Goal: Task Accomplishment & Management: Use online tool/utility

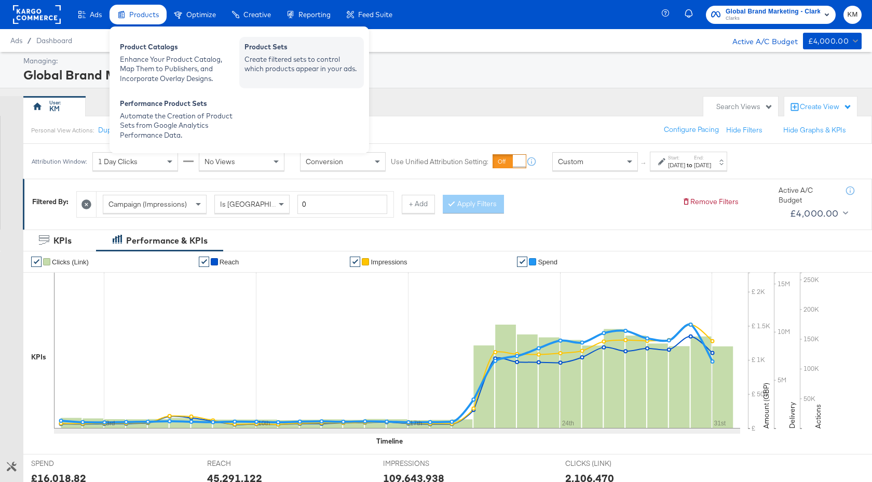
click at [264, 46] on div "Product Sets" at bounding box center [302, 48] width 114 height 12
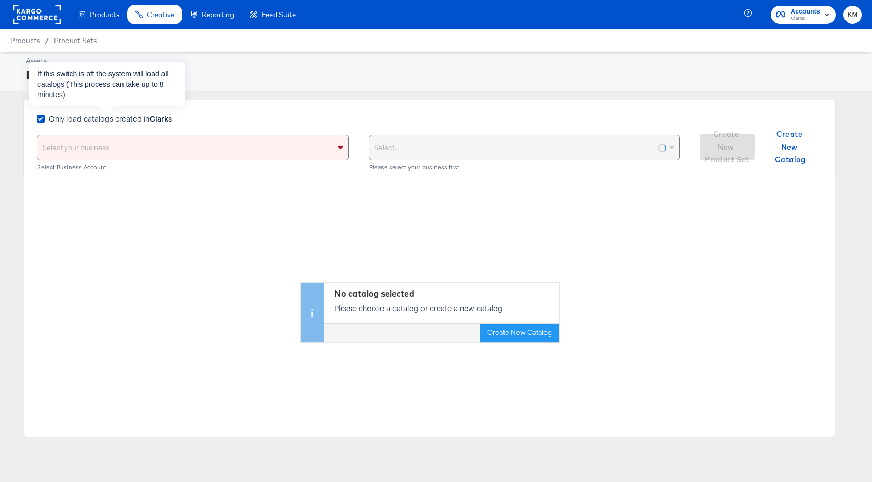
click at [128, 114] on span "Only load catalogs created in Clarks" at bounding box center [110, 118] width 123 height 10
click at [0, 0] on input "Only load catalogs created in Clarks" at bounding box center [0, 0] width 0 height 0
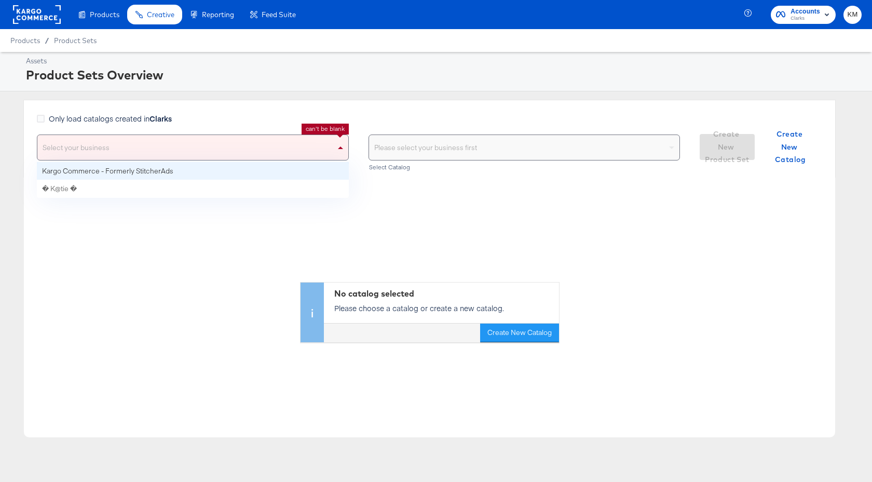
click at [146, 147] on div "Select your business" at bounding box center [192, 147] width 311 height 25
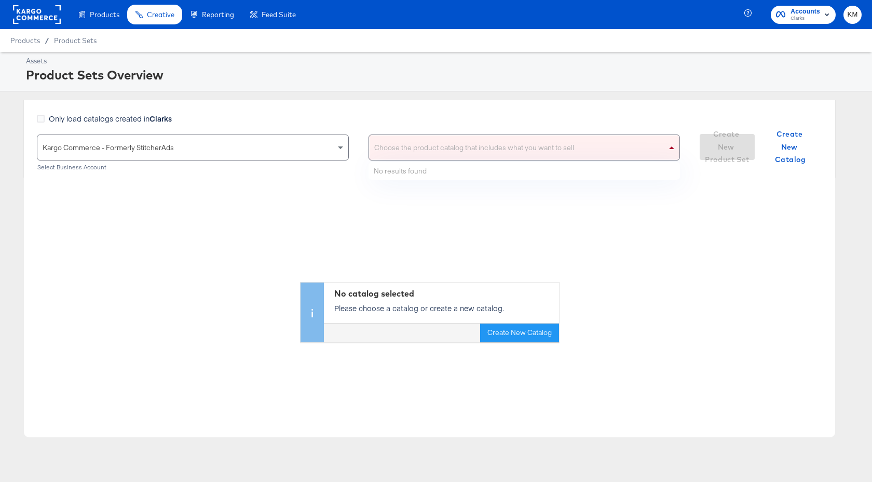
click at [441, 153] on div "Choose the product catalog that includes what you want to sell" at bounding box center [524, 147] width 311 height 25
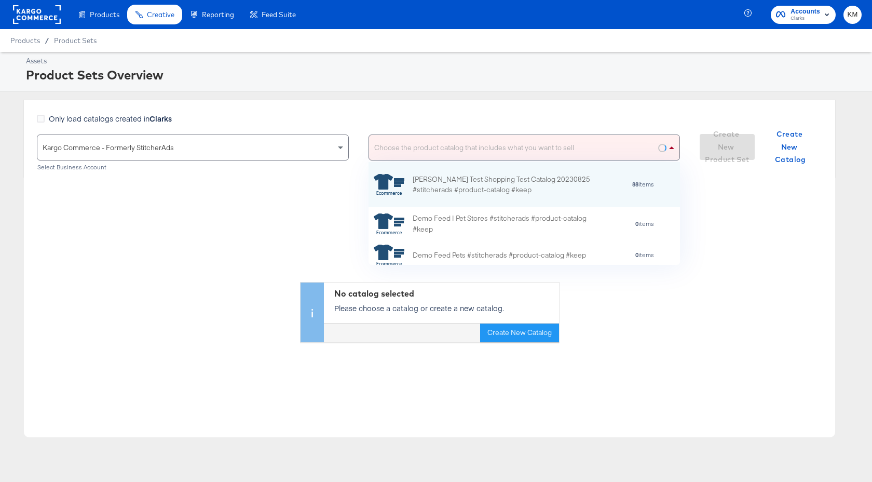
scroll to position [103, 312]
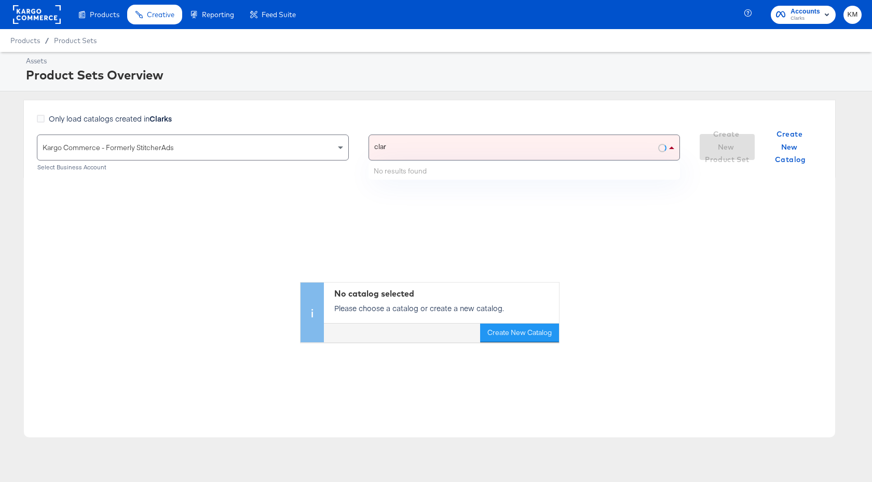
type input "clark"
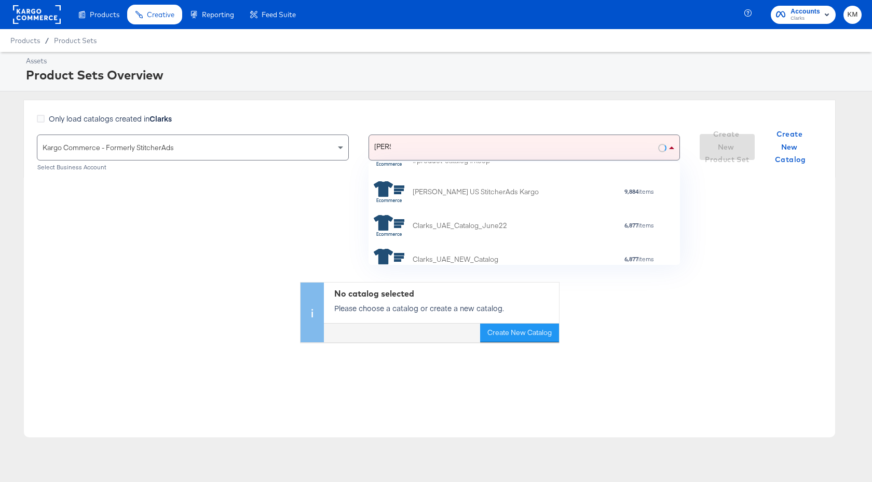
scroll to position [96, 0]
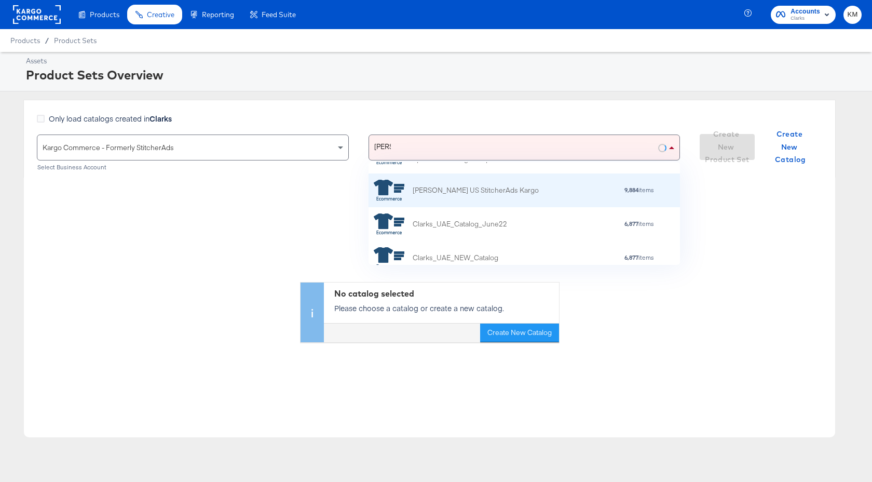
click at [433, 189] on div "[PERSON_NAME] US StitcherAds Kargo" at bounding box center [476, 190] width 126 height 11
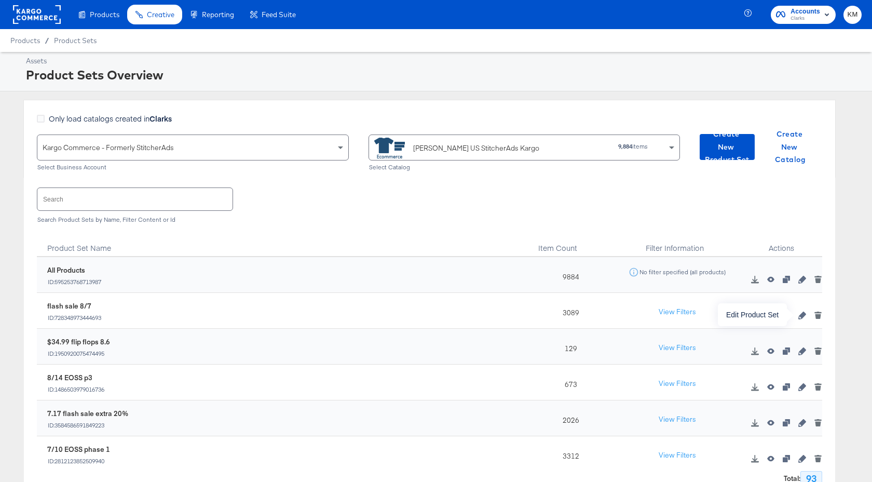
click at [807, 315] on button "button" at bounding box center [803, 315] width 16 height 7
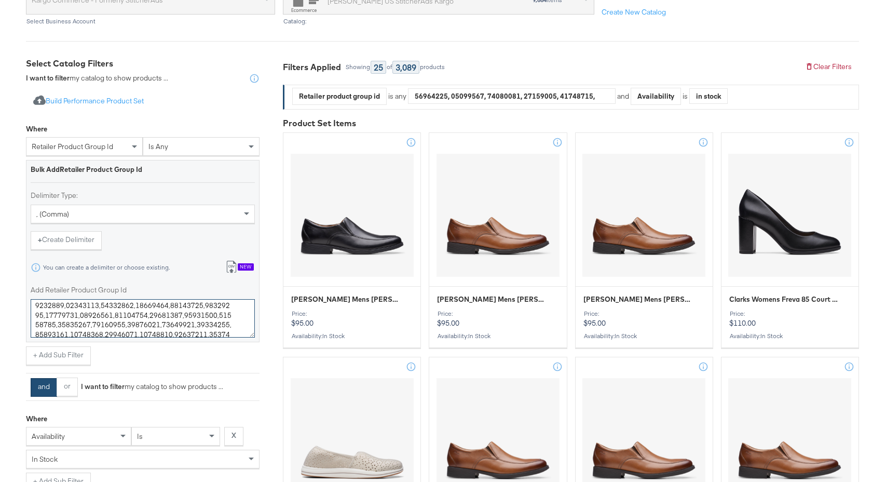
scroll to position [540, 0]
drag, startPoint x: 37, startPoint y: 312, endPoint x: 253, endPoint y: 380, distance: 227.0
click at [253, 380] on div "Where retailer product group id is any Bulk Add Retailer Product Group Id Delim…" at bounding box center [143, 322] width 234 height 407
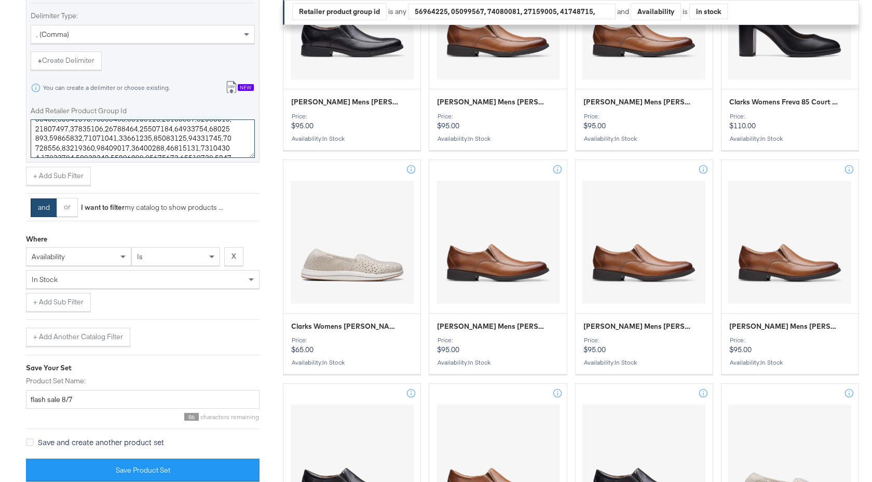
scroll to position [720, 0]
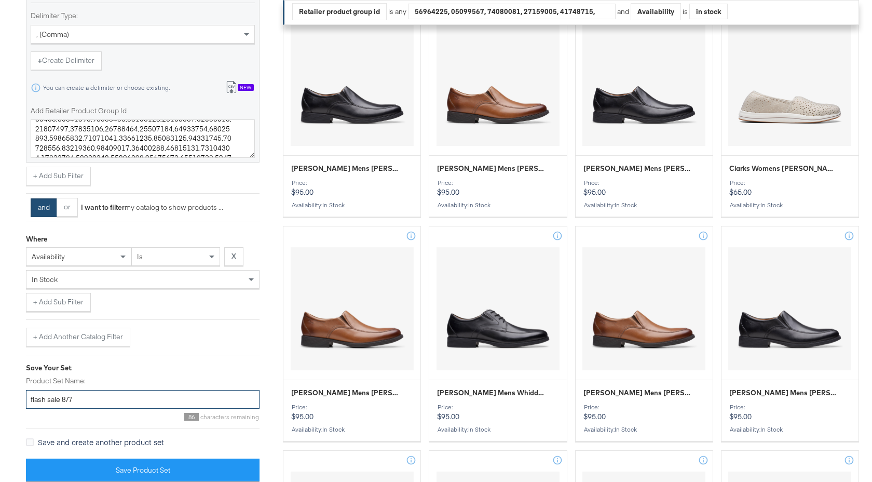
drag, startPoint x: 74, startPoint y: 398, endPoint x: 24, endPoint y: 397, distance: 49.9
click at [24, 397] on div "Select Business & Catalog Kargo Commerce - Formerly StitcherAds Select Business…" at bounding box center [436, 282] width 872 height 1792
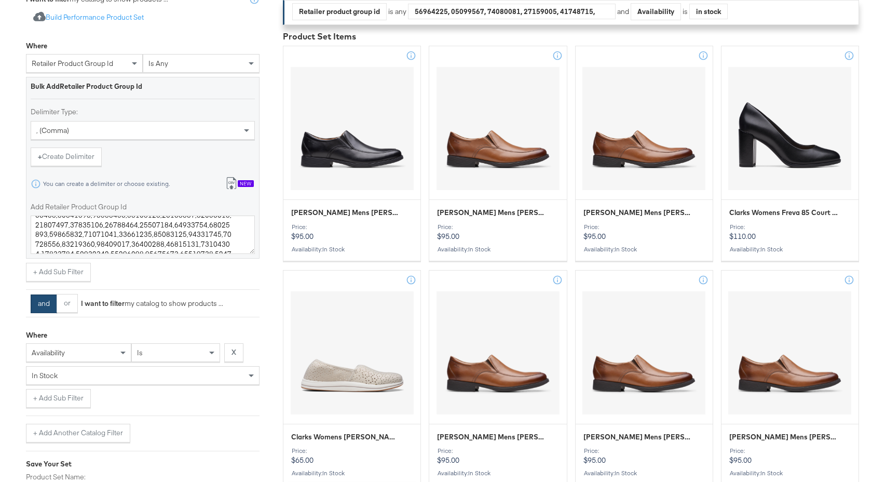
scroll to position [0, 0]
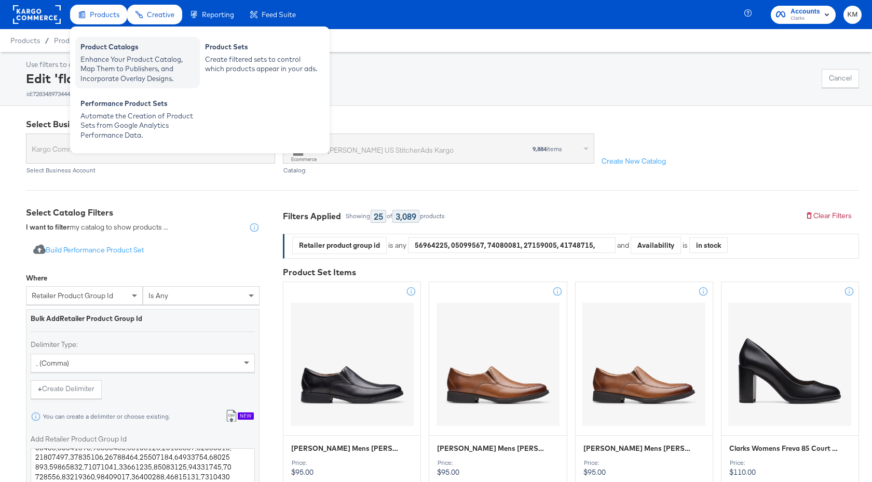
click at [110, 55] on div "Enhance Your Product Catalog, Map Them to Publishers, and Incorporate Overlay D…" at bounding box center [137, 69] width 114 height 29
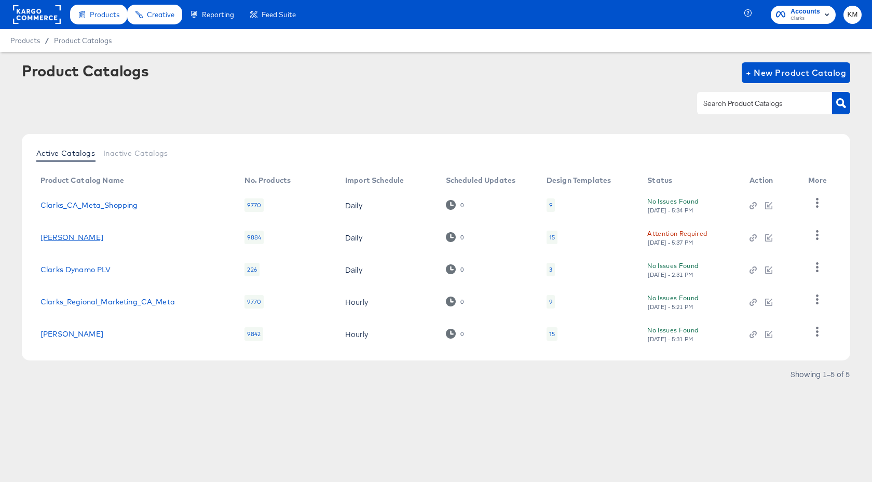
click at [103, 238] on link "Clarks_US_Meta_SA_Shopping" at bounding box center [72, 237] width 63 height 8
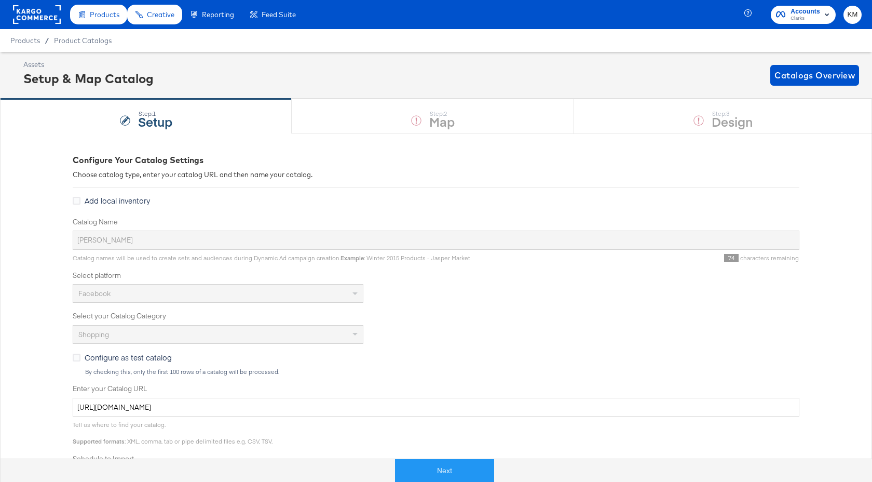
scroll to position [246, 0]
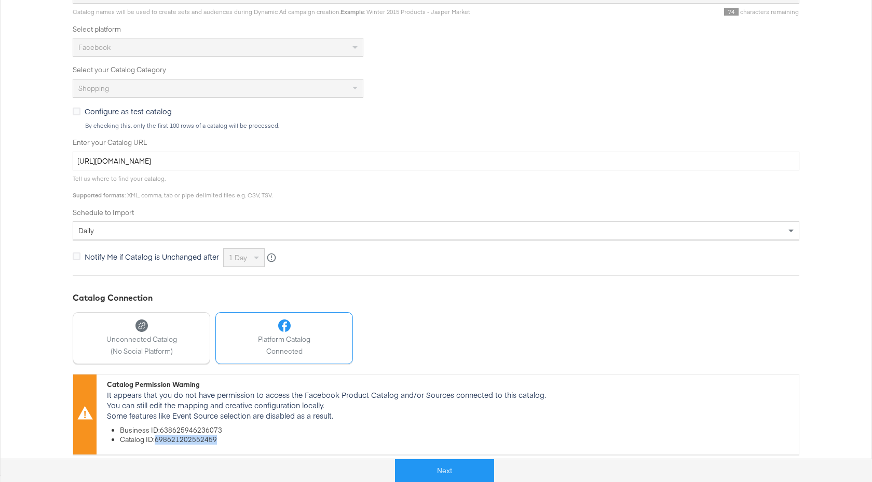
drag, startPoint x: 216, startPoint y: 440, endPoint x: 158, endPoint y: 441, distance: 58.2
click at [158, 441] on li "Catalog ID: 698621202552459" at bounding box center [457, 440] width 674 height 10
copy li "698621202552459"
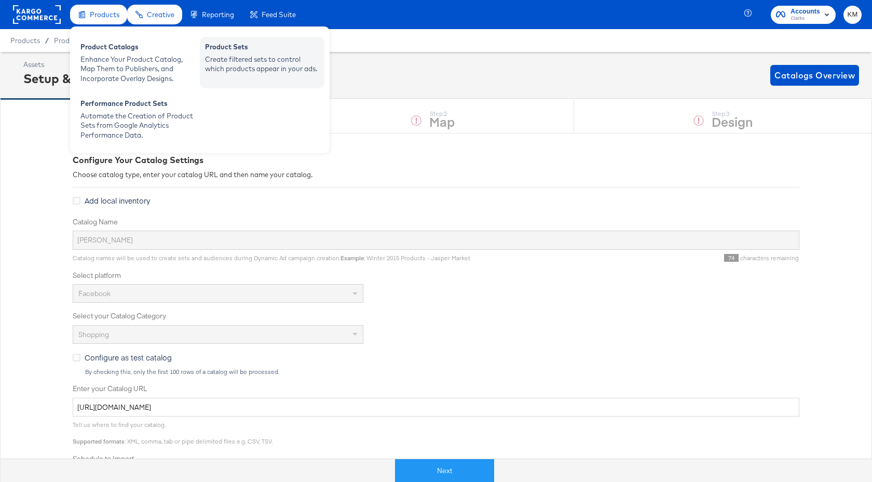
click at [245, 58] on div "Create filtered sets to control which products appear in your ads." at bounding box center [262, 64] width 114 height 19
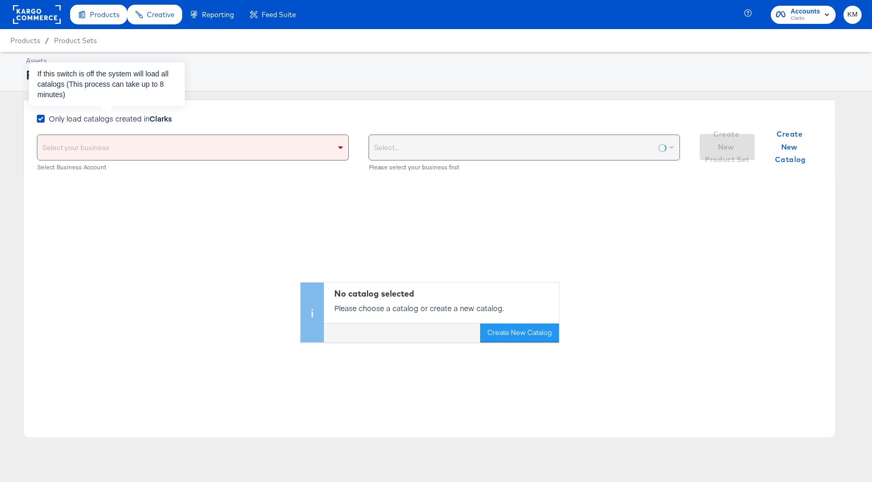
click at [160, 121] on strong "Clarks" at bounding box center [161, 118] width 22 height 10
click at [0, 0] on input "Only load catalogs created in Clarks" at bounding box center [0, 0] width 0 height 0
click at [172, 145] on div "Select your business" at bounding box center [192, 147] width 311 height 25
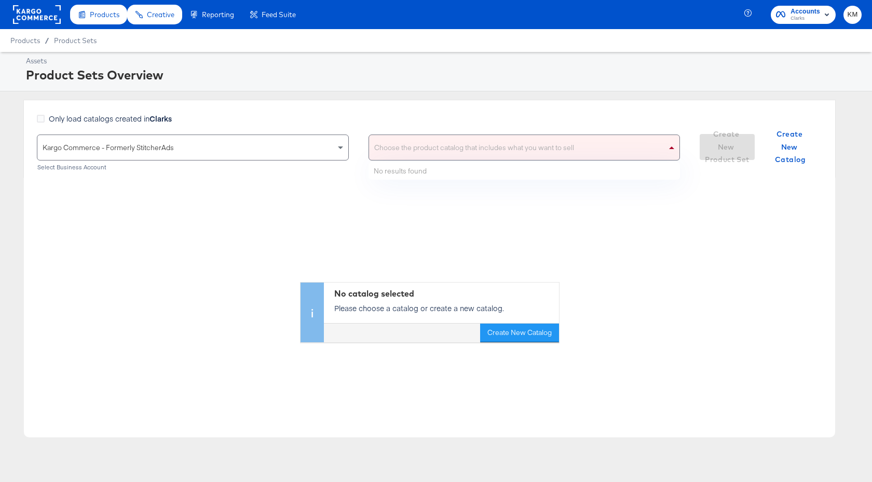
click at [424, 143] on div "Choose the product catalog that includes what you want to sell" at bounding box center [524, 147] width 311 height 25
click at [407, 151] on div "clarks clarks" at bounding box center [518, 147] width 298 height 25
type input "clarks"
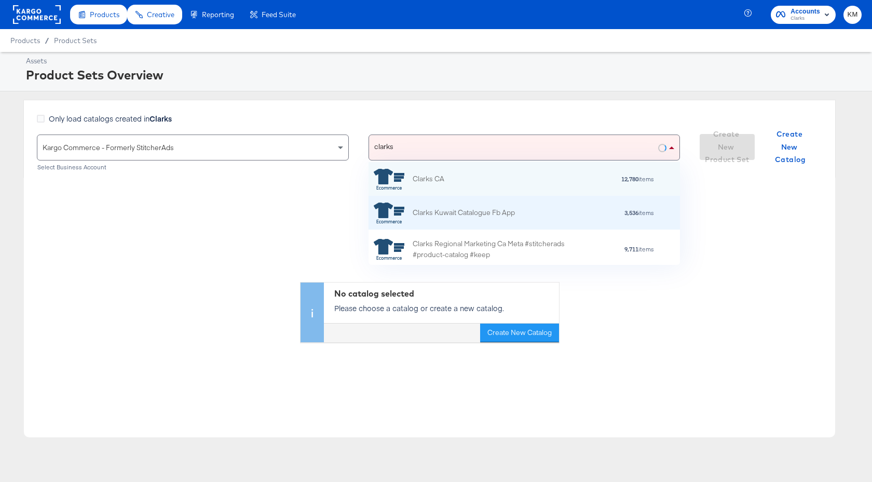
scroll to position [37, 0]
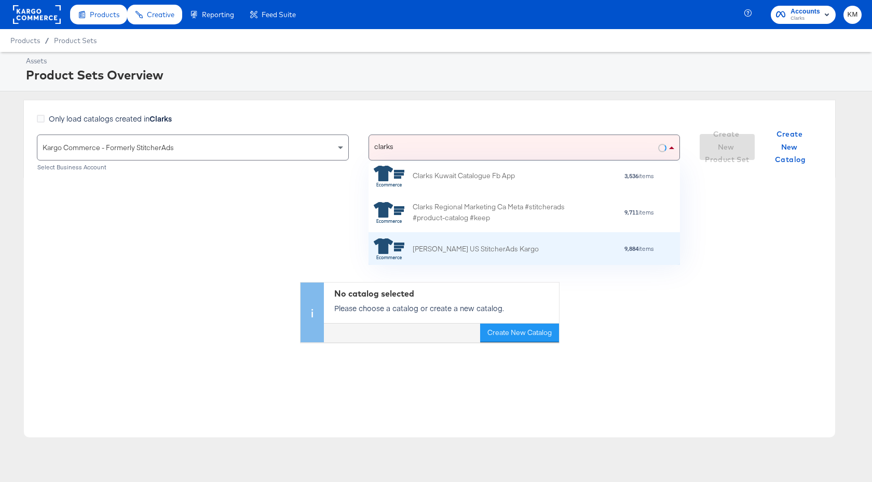
click at [436, 241] on div "[PERSON_NAME] US StitcherAds Kargo" at bounding box center [456, 248] width 165 height 21
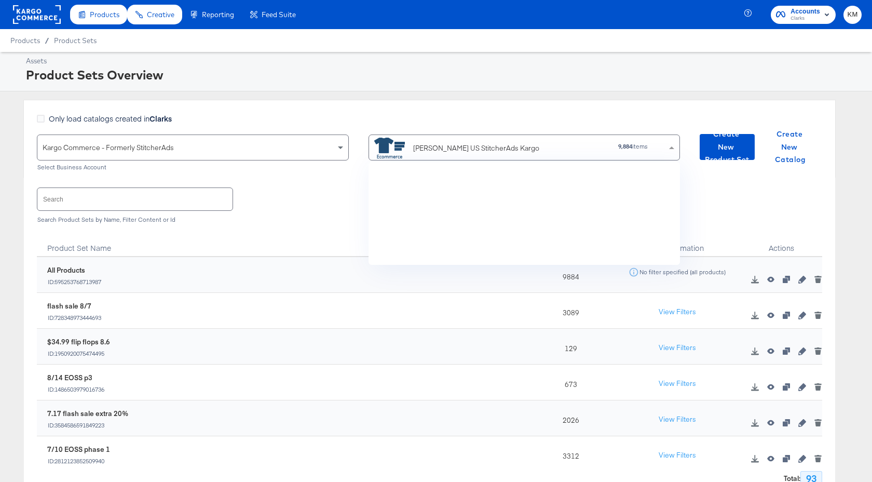
scroll to position [103, 312]
click at [724, 151] on span "Create New Product Set" at bounding box center [727, 147] width 47 height 38
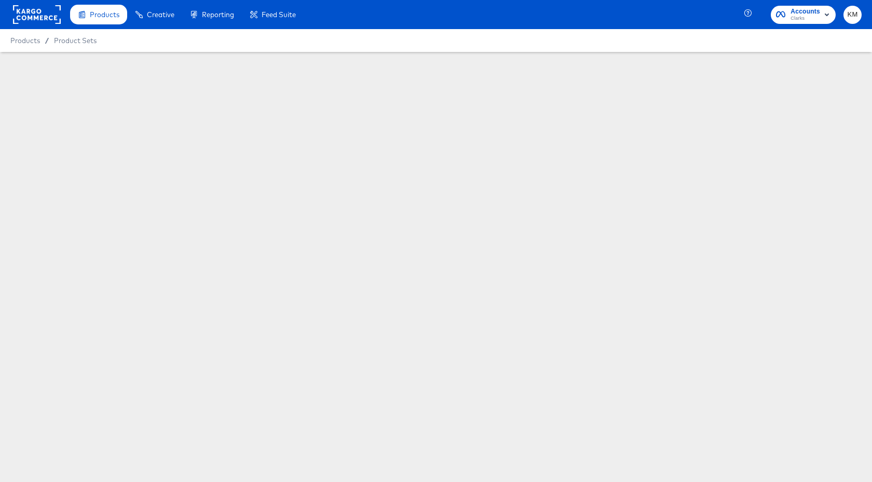
click at [269, 141] on div at bounding box center [436, 182] width 872 height 260
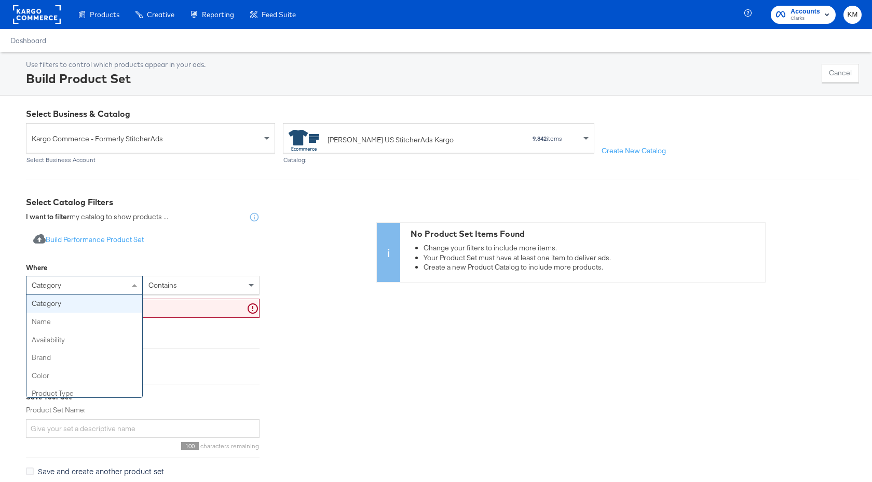
click at [127, 283] on div "category" at bounding box center [84, 285] width 116 height 18
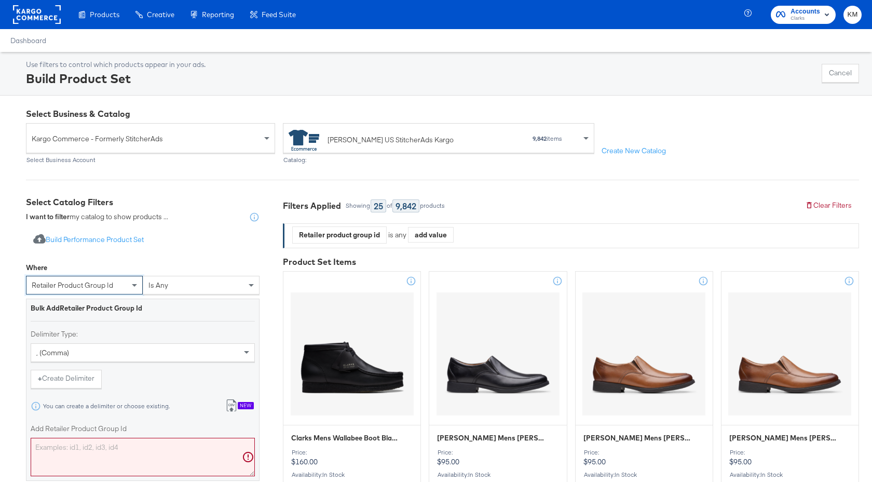
scroll to position [130, 0]
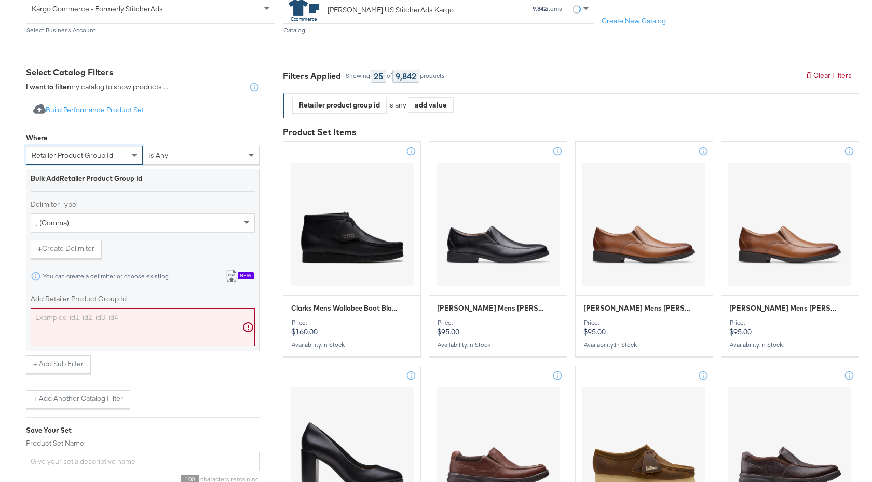
click at [131, 325] on textarea "Add Retailer Product Group Id" at bounding box center [143, 327] width 224 height 38
paste textarea "26179296,26181305,26179300,26176257,26176258,26181951,26181953,26181234,2618123…"
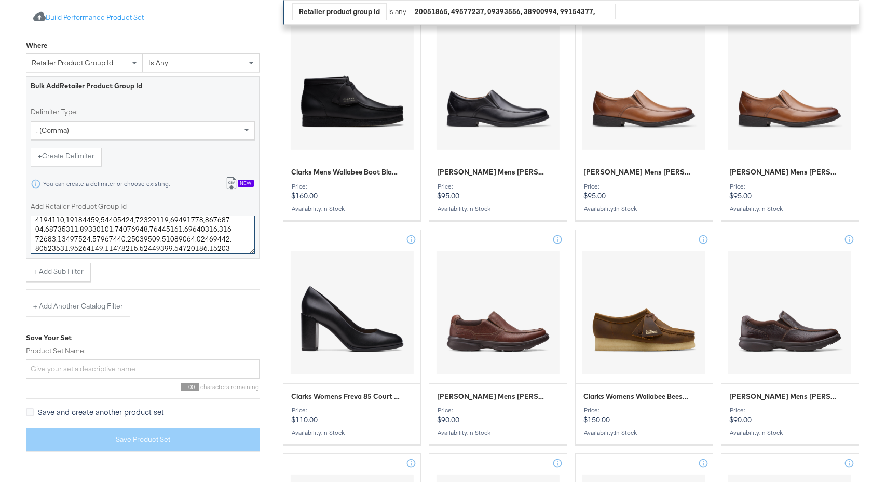
scroll to position [301, 0]
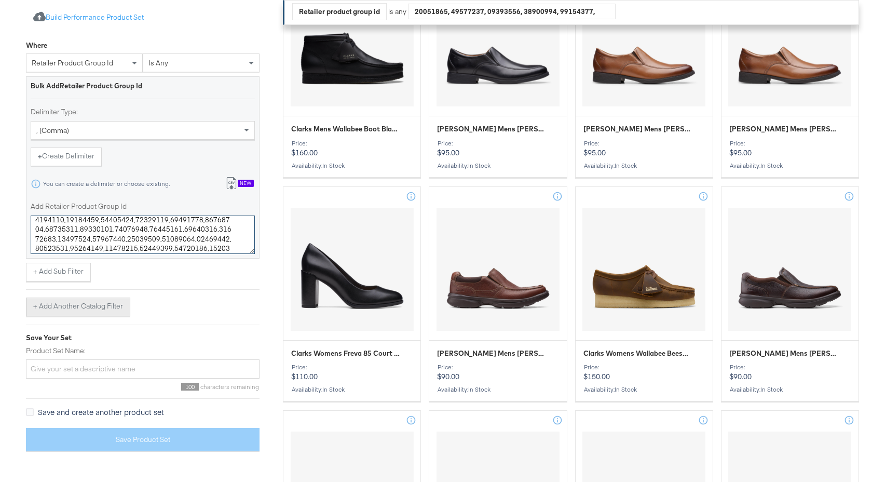
type textarea "26179296,26181305,26179300,26176257,26176258,26181951,26181953,26181234,2618123…"
click at [115, 306] on button "+ Add Another Catalog Filter" at bounding box center [78, 307] width 104 height 19
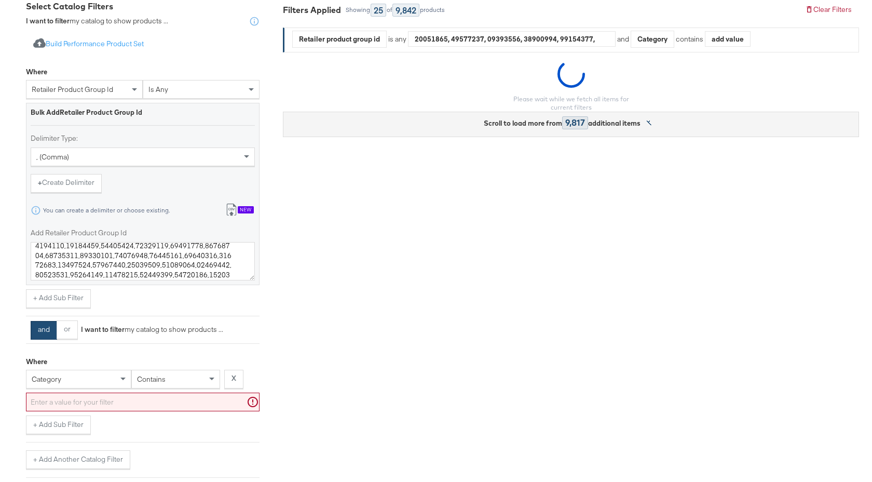
click at [102, 382] on div "category" at bounding box center [78, 379] width 105 height 19
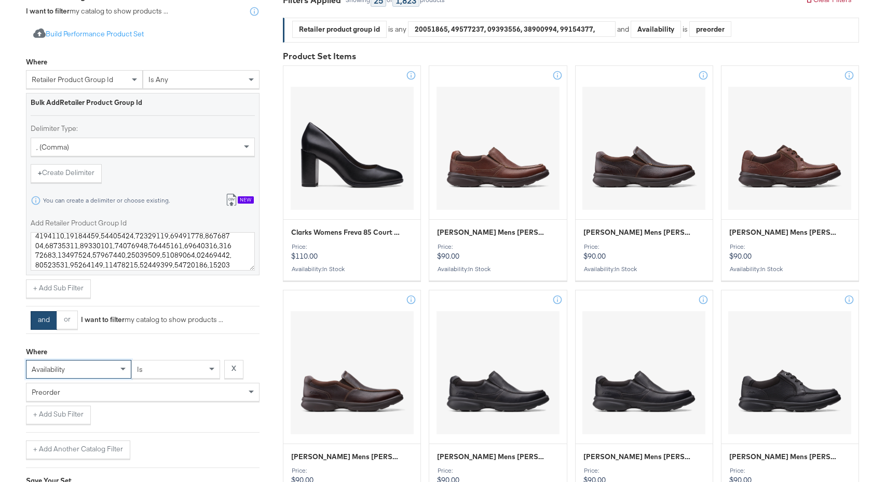
click at [124, 398] on div "preorder" at bounding box center [142, 392] width 233 height 18
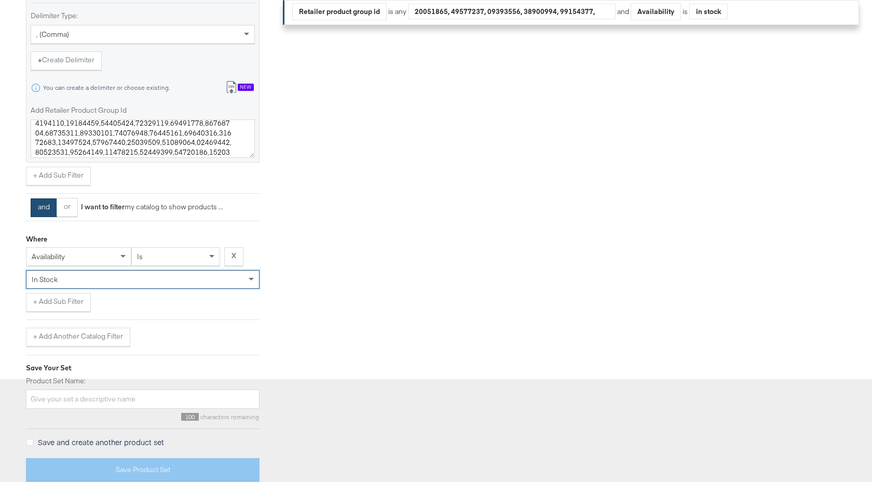
scroll to position [322, 0]
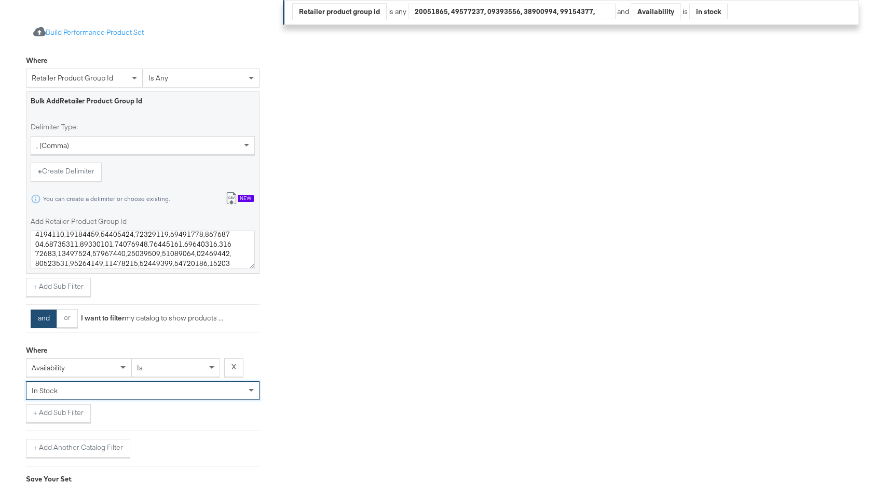
click at [88, 393] on div "in stock" at bounding box center [142, 391] width 233 height 18
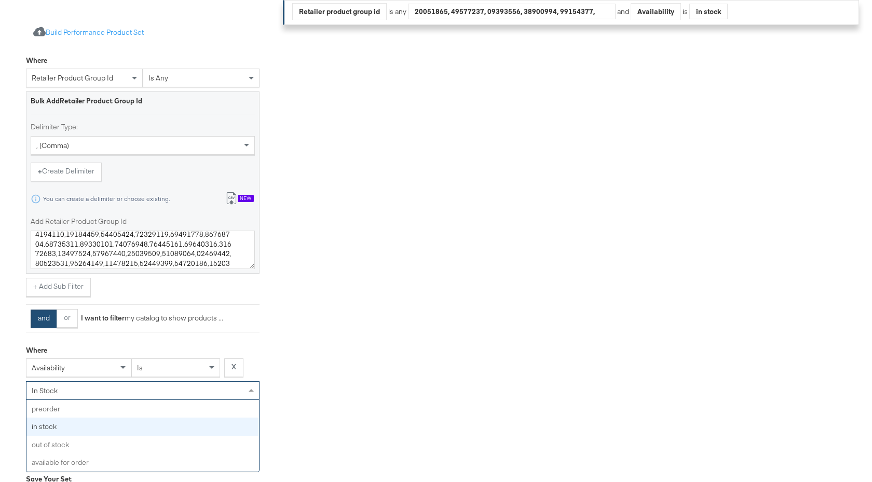
click at [121, 329] on div "and or I want to filter my catalog to show products ..." at bounding box center [143, 318] width 234 height 28
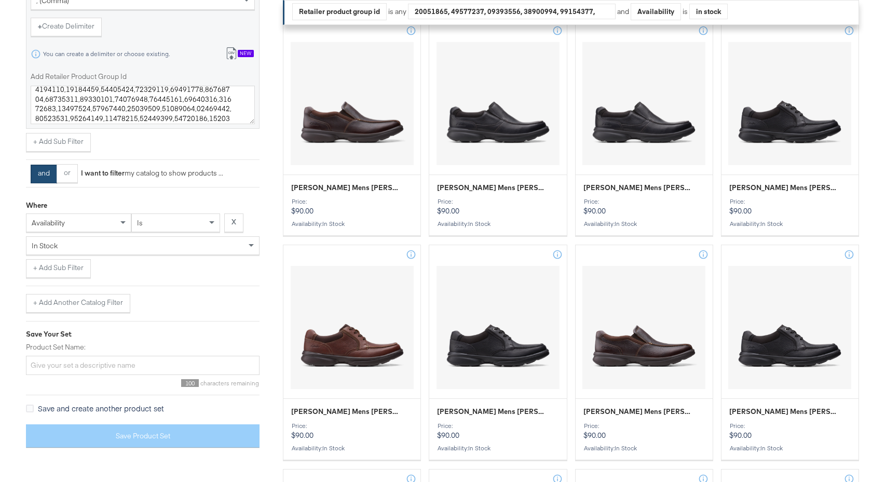
scroll to position [557, 0]
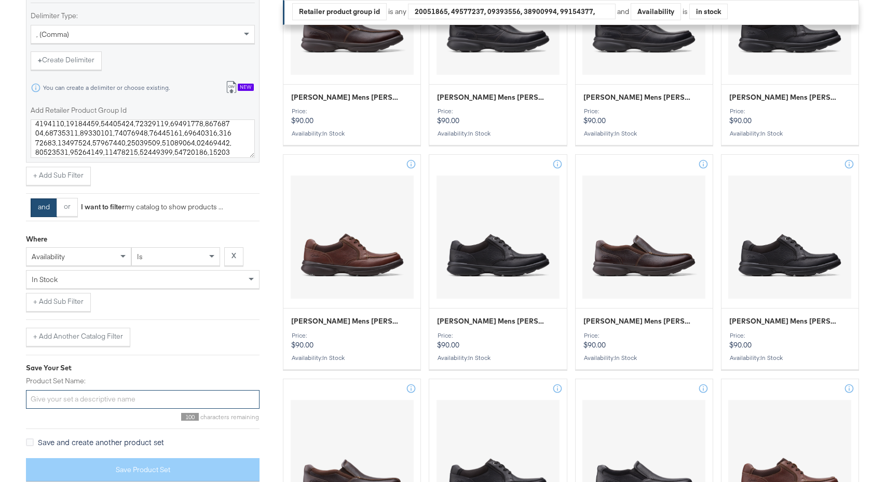
click at [100, 400] on input "Product Set Name:" at bounding box center [143, 399] width 234 height 19
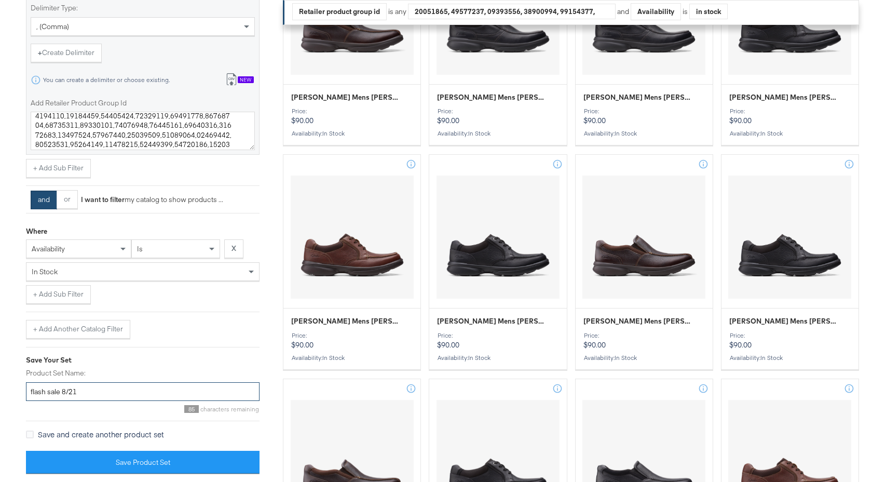
scroll to position [649, 0]
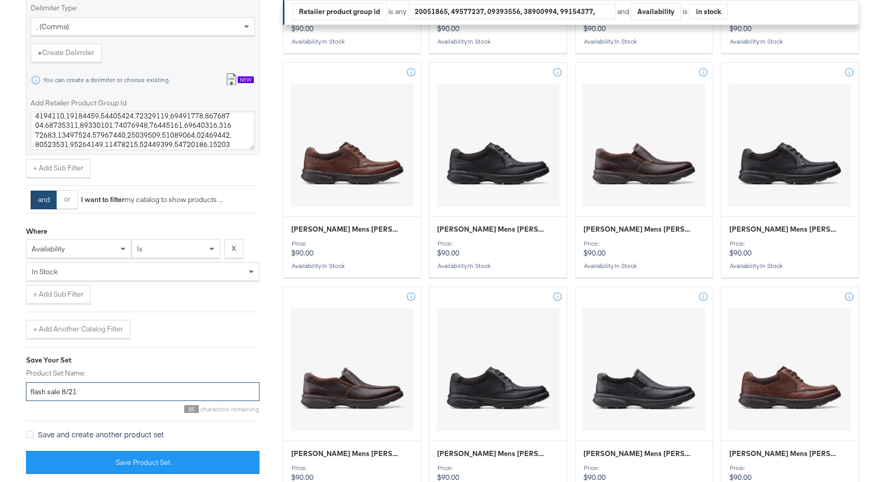
drag, startPoint x: 84, startPoint y: 392, endPoint x: 0, endPoint y: 392, distance: 83.6
click at [0, 392] on div "Select Business & Catalog Kargo Commerce - Formerly StitcherAds Select Business…" at bounding box center [436, 342] width 872 height 1792
type input "flash sale 8/21"
click at [172, 362] on div "Save Your Set" at bounding box center [143, 360] width 234 height 10
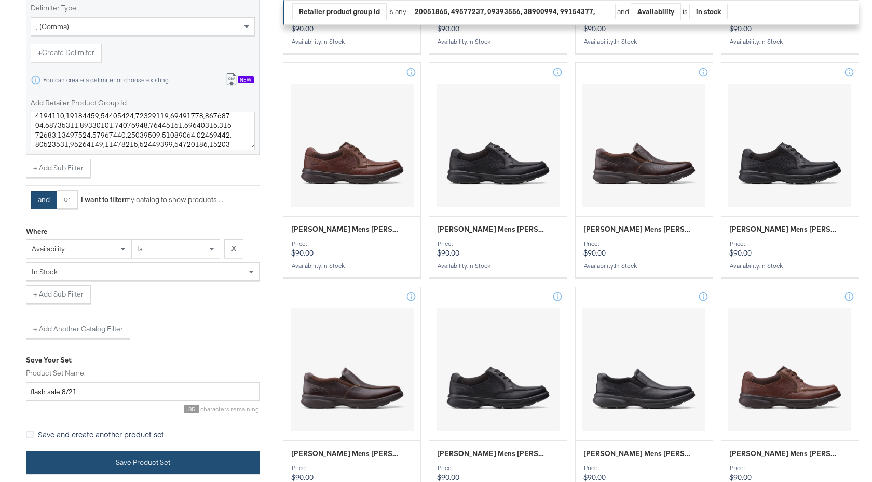
click at [125, 459] on button "Save Product Set" at bounding box center [143, 462] width 234 height 23
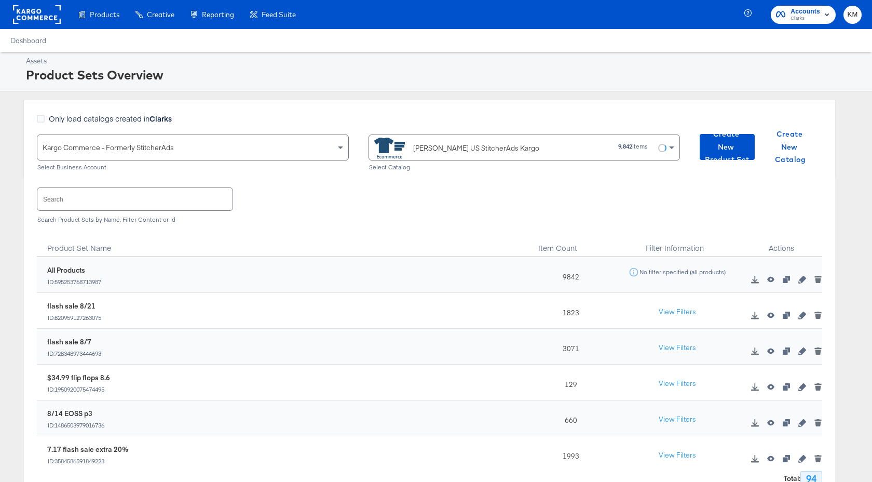
click at [472, 153] on div "[PERSON_NAME] US StitcherAds Kargo" at bounding box center [476, 148] width 126 height 11
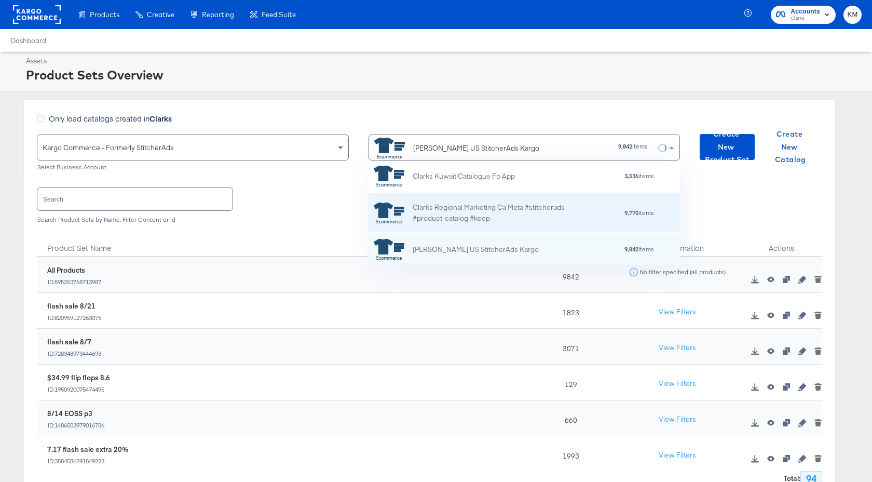
click at [476, 211] on div "Clarks Regional Marketing Ca Meta #stitcherads #product-catalog #keep" at bounding box center [504, 213] width 182 height 22
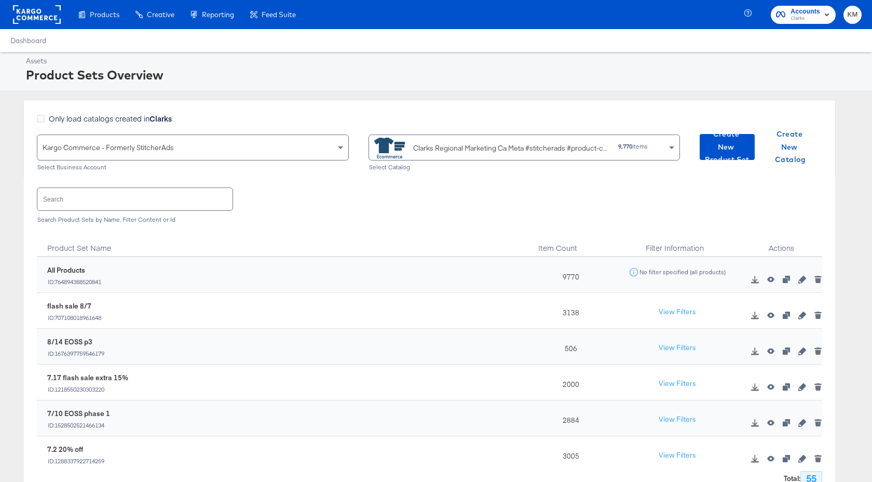
click at [715, 160] on div "Only load catalogs created in Clarks Kargo Commerce - Formerly StitcherAds Sele…" at bounding box center [429, 139] width 813 height 78
click at [715, 156] on span "Create New Product Set" at bounding box center [727, 147] width 47 height 38
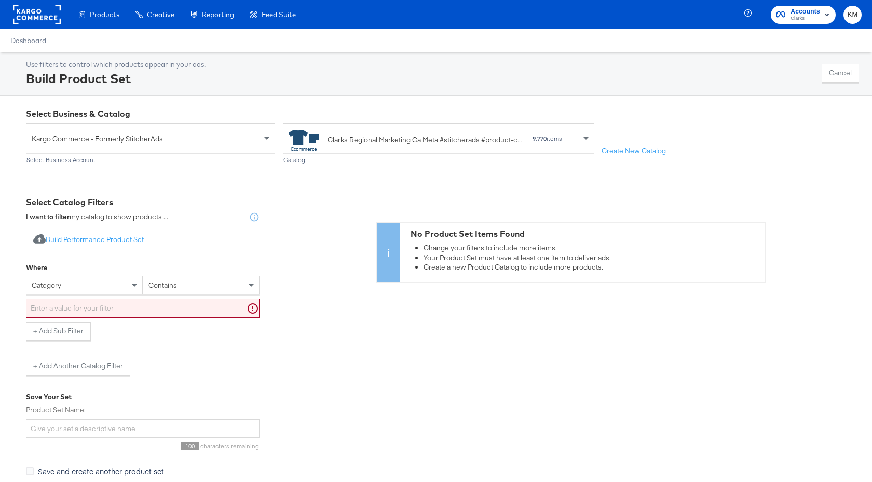
click at [120, 278] on div "category" at bounding box center [84, 285] width 116 height 18
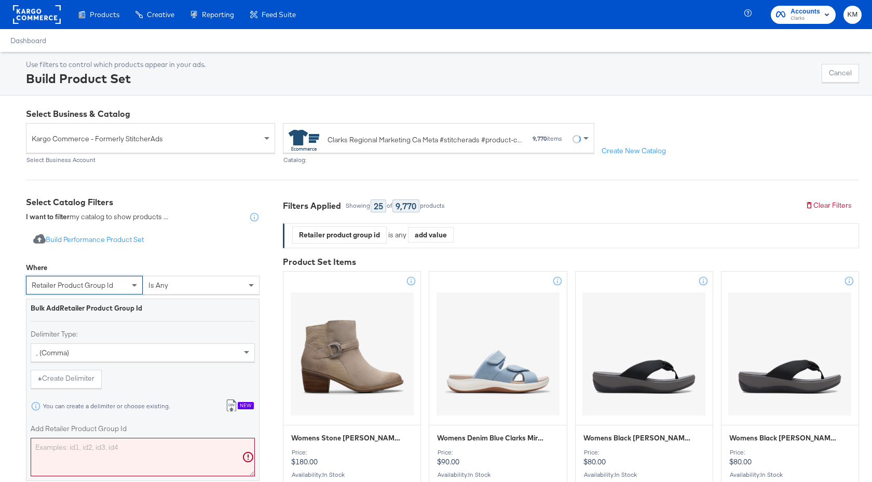
scroll to position [106, 0]
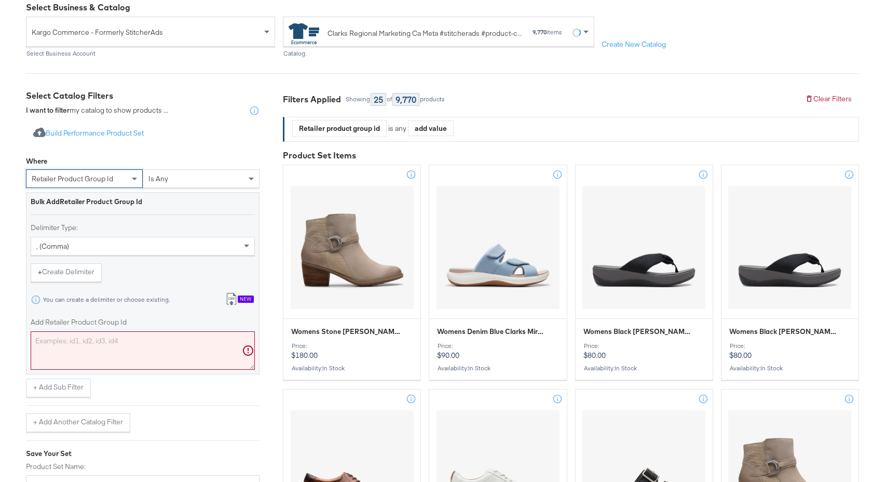
click at [116, 355] on textarea "Add Retailer Product Group Id" at bounding box center [143, 350] width 224 height 38
paste textarea "26179296 26181305 26179300 26176257 26176258 26181951 26181953 26181234 2618123…"
type textarea "26179296 26181305 26179300 26176257 26176258 26181951 26181953 26181234 2618123…"
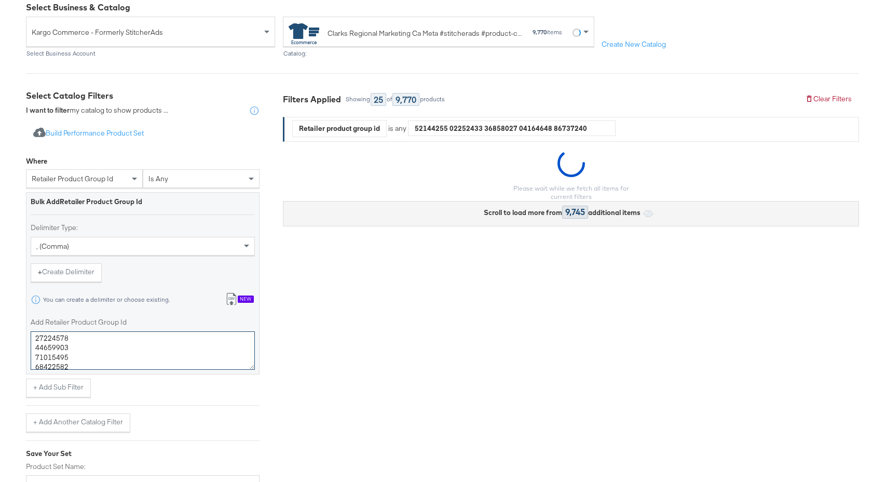
scroll to position [0, 0]
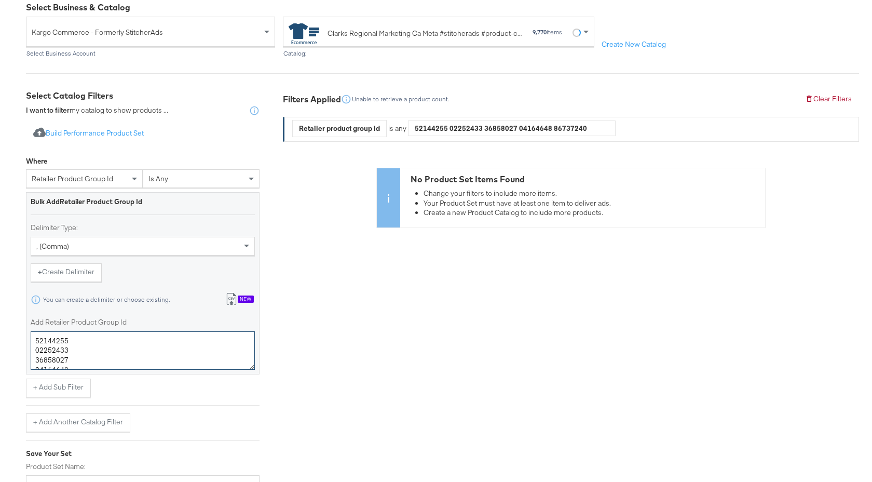
drag, startPoint x: 73, startPoint y: 361, endPoint x: 9, endPoint y: 279, distance: 103.9
click at [9, 279] on div "Select Business & Catalog Kargo Commerce - Formerly StitcherAds Select Business…" at bounding box center [436, 284] width 872 height 590
paste textarea "26179296,26181305,26179300,26176257,26176258,26181951,26181953,26181234,2618123…"
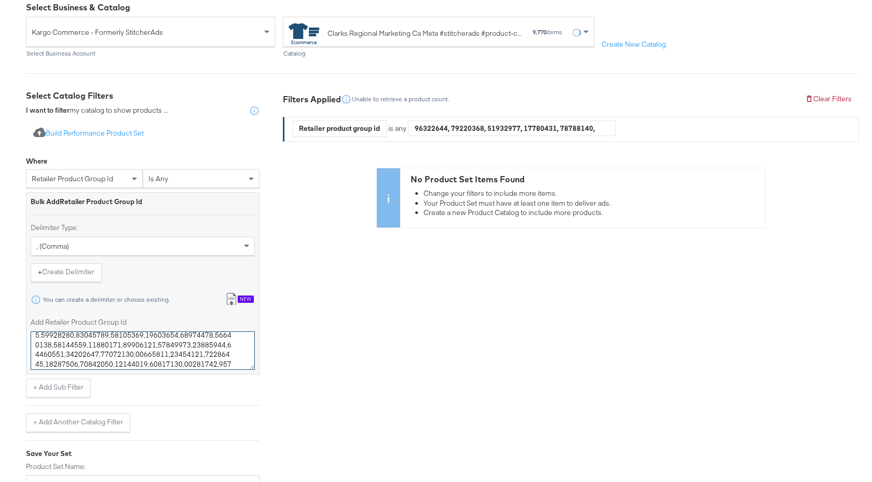
scroll to position [733, 0]
type textarea "26179296,26181305,26179300,26176257,26176258,26181951,26181953,26181234,2618123…"
click at [100, 438] on div "Import product data from Google Analytics to generate product set Build Perform…" at bounding box center [143, 342] width 234 height 452
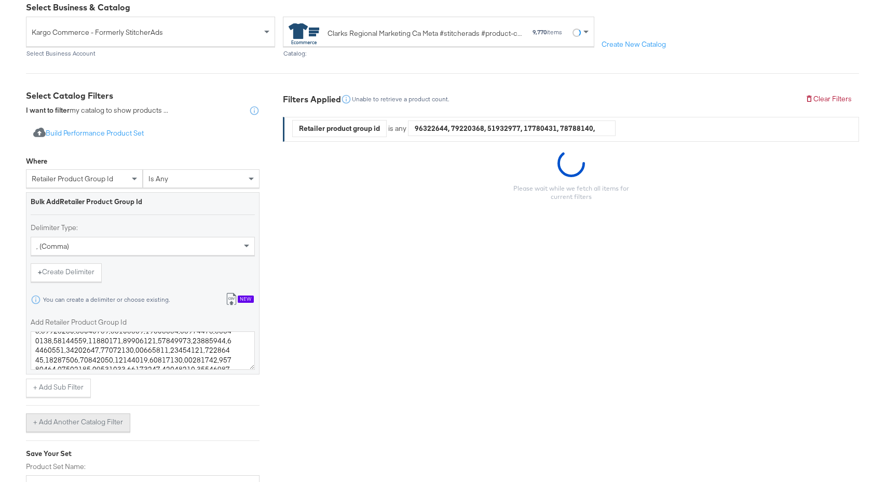
click at [100, 425] on button "+ Add Another Catalog Filter" at bounding box center [78, 422] width 104 height 19
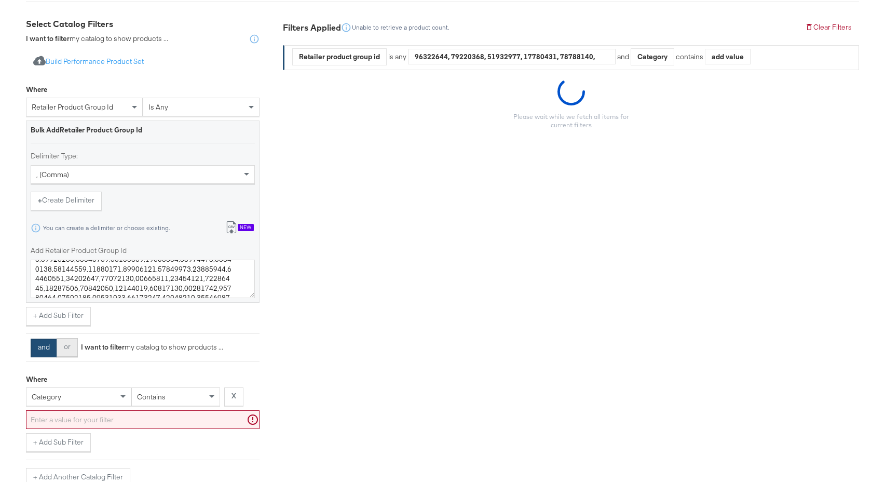
scroll to position [272, 0]
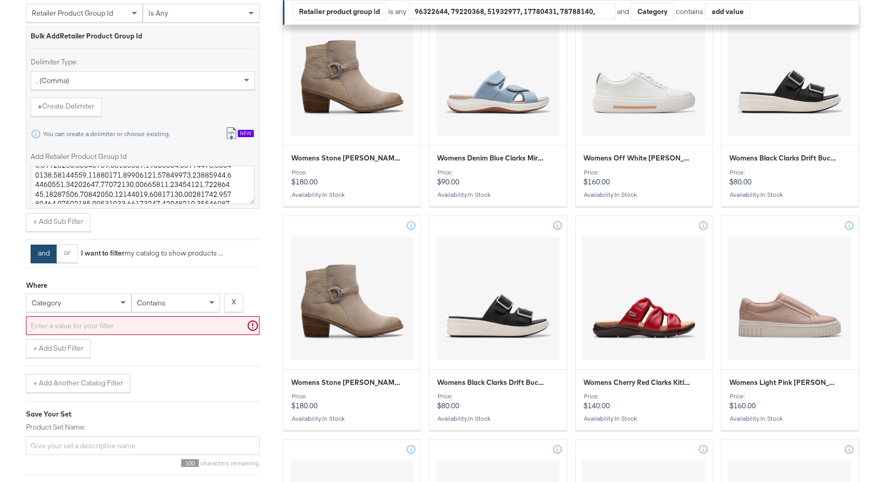
click at [84, 307] on div "category" at bounding box center [78, 303] width 104 height 18
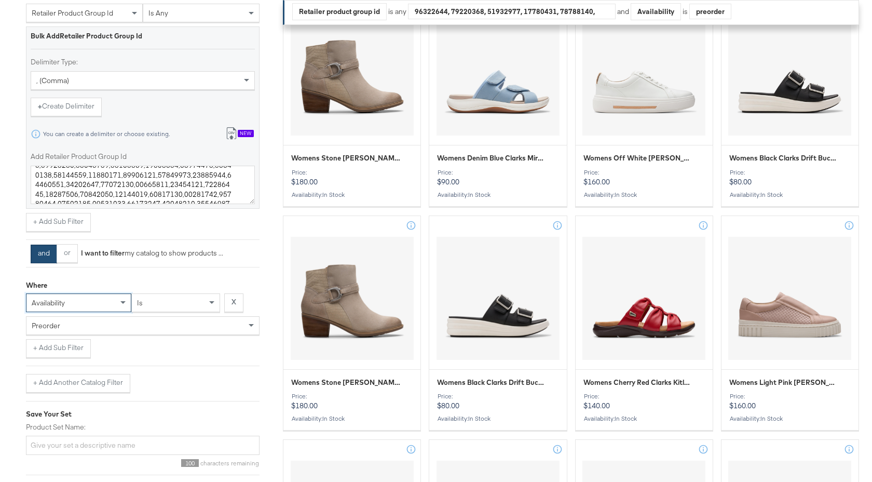
click at [127, 333] on div "preorder" at bounding box center [142, 326] width 233 height 18
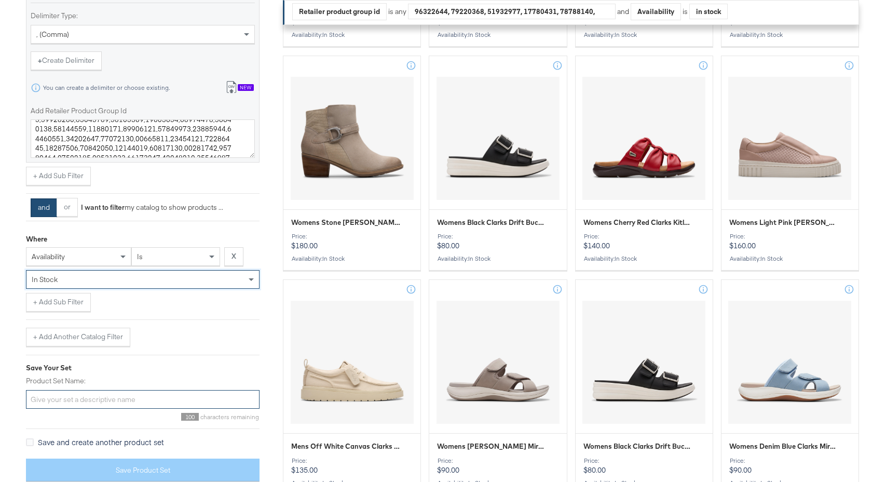
click at [144, 396] on input "Product Set Name:" at bounding box center [143, 399] width 234 height 19
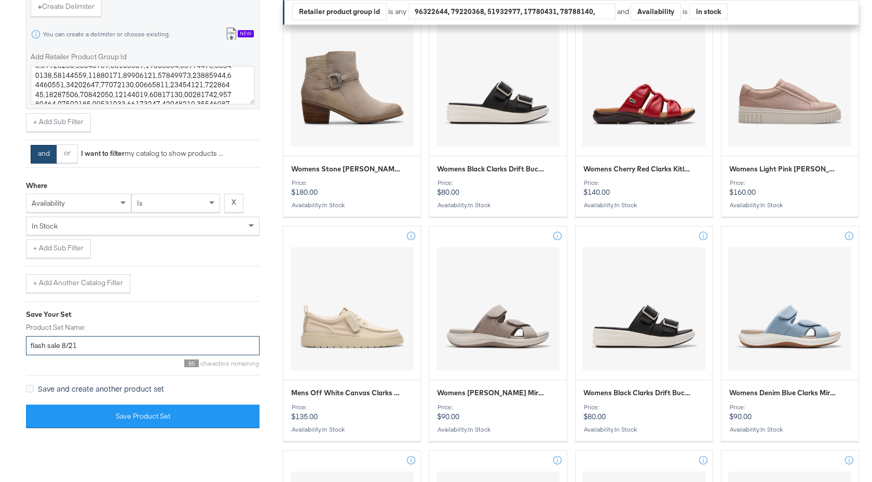
scroll to position [500, 0]
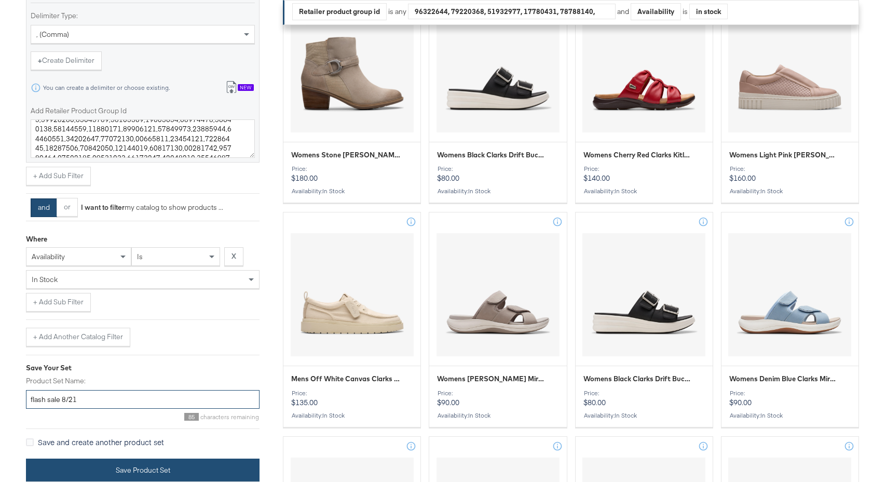
type input "flash sale 8/21"
click at [186, 472] on button "Save Product Set" at bounding box center [143, 470] width 234 height 23
